Goal: Check status

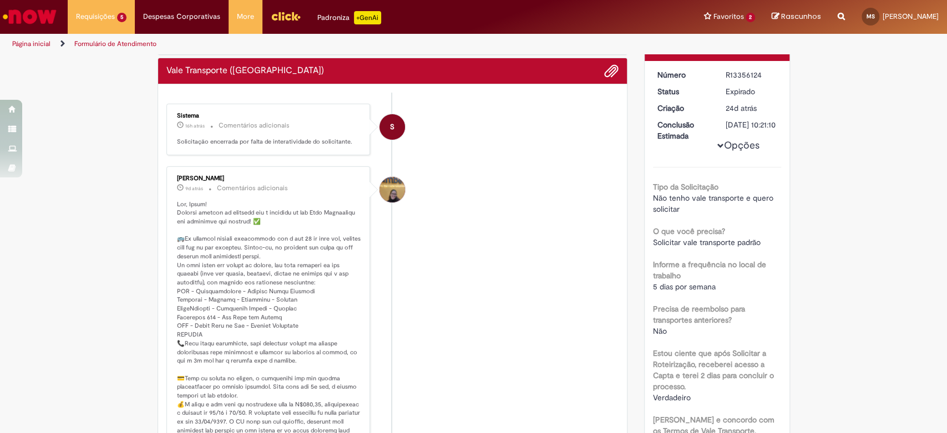
scroll to position [185, 0]
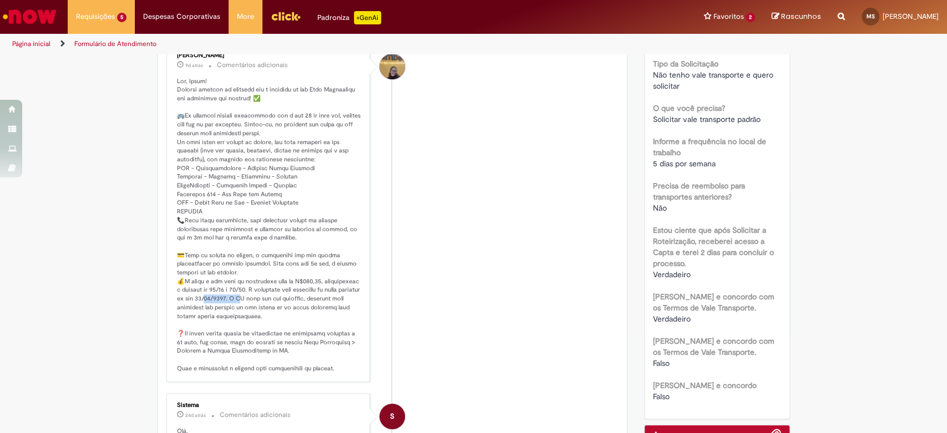
drag, startPoint x: 233, startPoint y: 294, endPoint x: 262, endPoint y: 294, distance: 29.4
click at [261, 294] on p "Histórico de tíquete" at bounding box center [269, 225] width 185 height 296
drag, startPoint x: 226, startPoint y: 292, endPoint x: 250, endPoint y: 298, distance: 24.1
click at [250, 298] on p "Histórico de tíquete" at bounding box center [269, 225] width 185 height 296
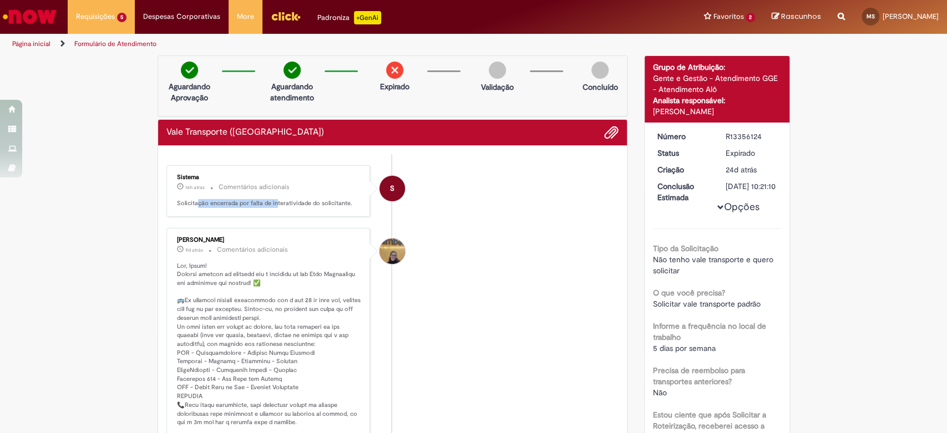
drag, startPoint x: 190, startPoint y: 197, endPoint x: 269, endPoint y: 212, distance: 80.2
click at [269, 212] on div "Sistema 16h atrás 16 horas atrás Comentários adicionais Solicitação encerrada p…" at bounding box center [268, 191] width 197 height 45
click at [266, 206] on p "Solicitação encerrada por falta de interatividade do solicitante." at bounding box center [269, 203] width 185 height 9
click at [298, 207] on div "Sistema 16h atrás 16 horas atrás Comentários adicionais Solicitação encerrada p…" at bounding box center [268, 191] width 197 height 45
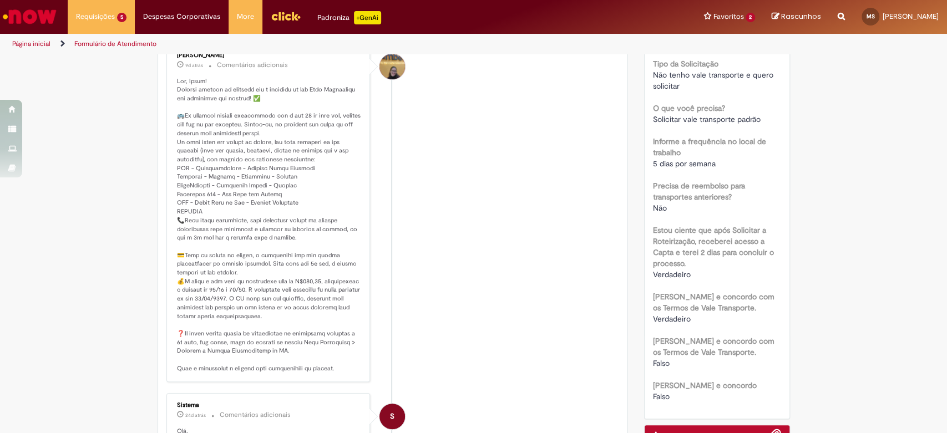
scroll to position [246, 0]
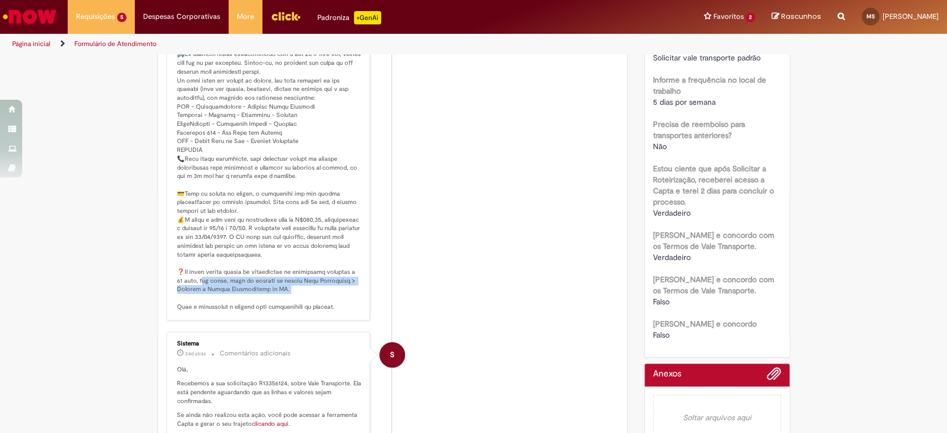
drag, startPoint x: 187, startPoint y: 276, endPoint x: 312, endPoint y: 300, distance: 126.5
click at [312, 300] on p "Histórico de tíquete" at bounding box center [269, 164] width 185 height 296
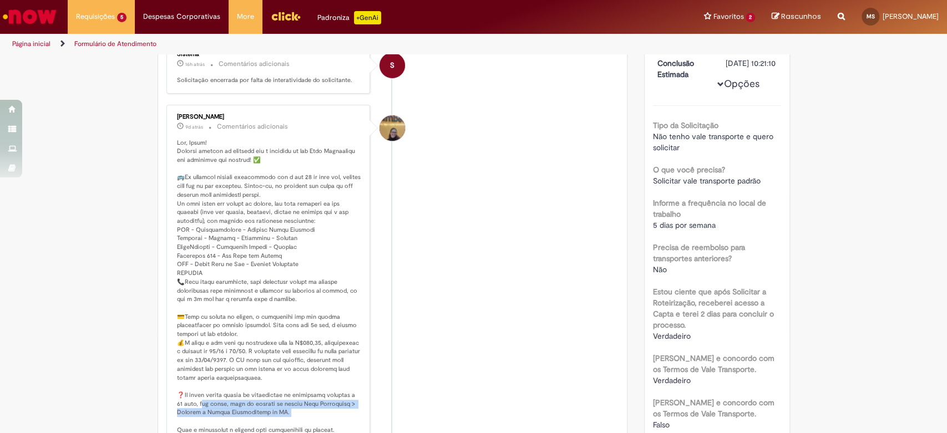
scroll to position [0, 0]
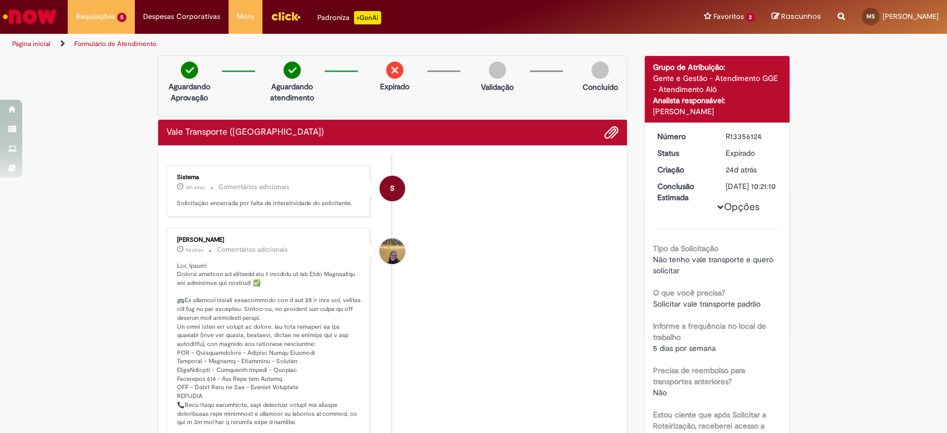
click at [0, 0] on button "Opções" at bounding box center [0, 0] width 0 height 0
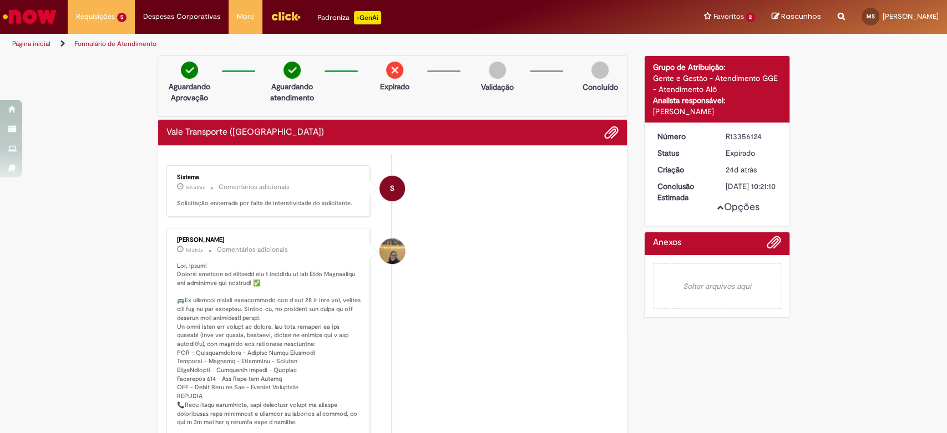
click at [0, 0] on button "Opções" at bounding box center [0, 0] width 0 height 0
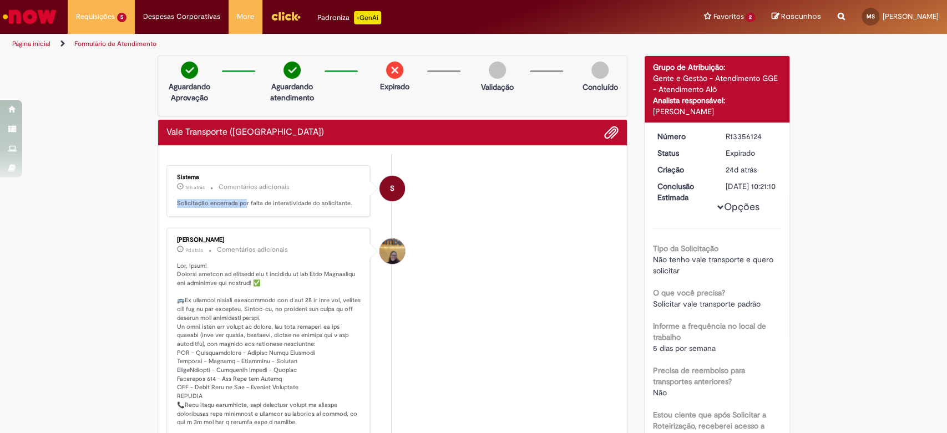
drag, startPoint x: 168, startPoint y: 199, endPoint x: 240, endPoint y: 209, distance: 72.8
click at [240, 209] on div "Sistema 16h atrás 16 horas atrás Comentários adicionais Solicitação encerrada p…" at bounding box center [268, 191] width 197 height 45
click at [263, 207] on div "Sistema 16h atrás 16 horas atrás Comentários adicionais Solicitação encerrada p…" at bounding box center [268, 191] width 197 height 45
click at [263, 207] on p "Solicitação encerrada por falta de interatividade do solicitante." at bounding box center [269, 203] width 185 height 9
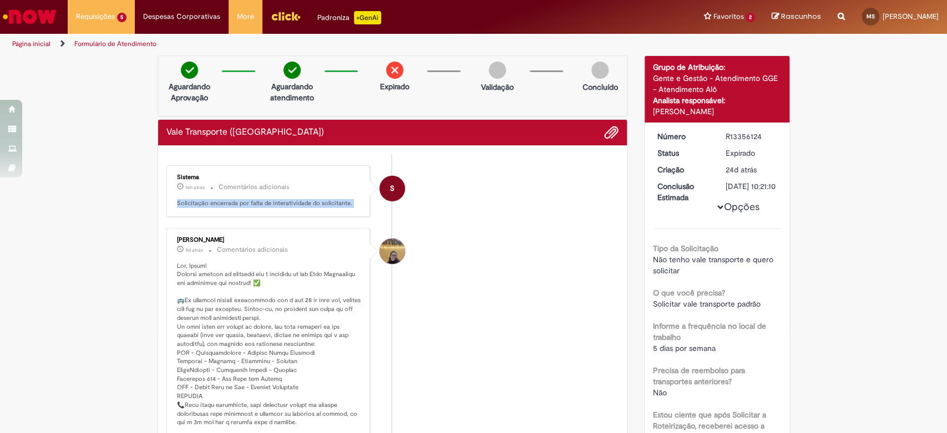
click at [263, 207] on p "Solicitação encerrada por falta de interatividade do solicitante." at bounding box center [269, 203] width 185 height 9
click at [266, 238] on div "[PERSON_NAME]" at bounding box center [269, 240] width 185 height 7
drag, startPoint x: 247, startPoint y: 241, endPoint x: 310, endPoint y: 251, distance: 63.5
click at [310, 251] on div "[PERSON_NAME] 9d atrás 9 dias atrás Comentários adicionais" at bounding box center [269, 246] width 185 height 19
click at [222, 246] on small "Comentários adicionais" at bounding box center [252, 249] width 71 height 9
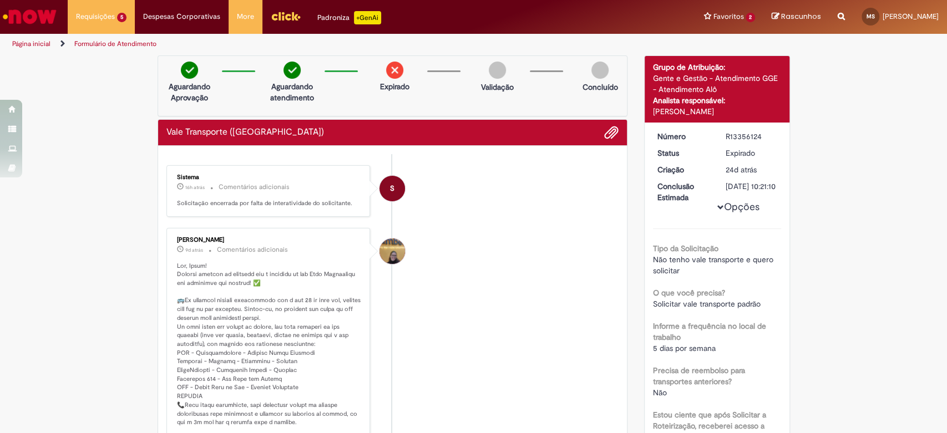
click at [30, 47] on link "Página inicial" at bounding box center [31, 43] width 38 height 9
